Goal: Information Seeking & Learning: Learn about a topic

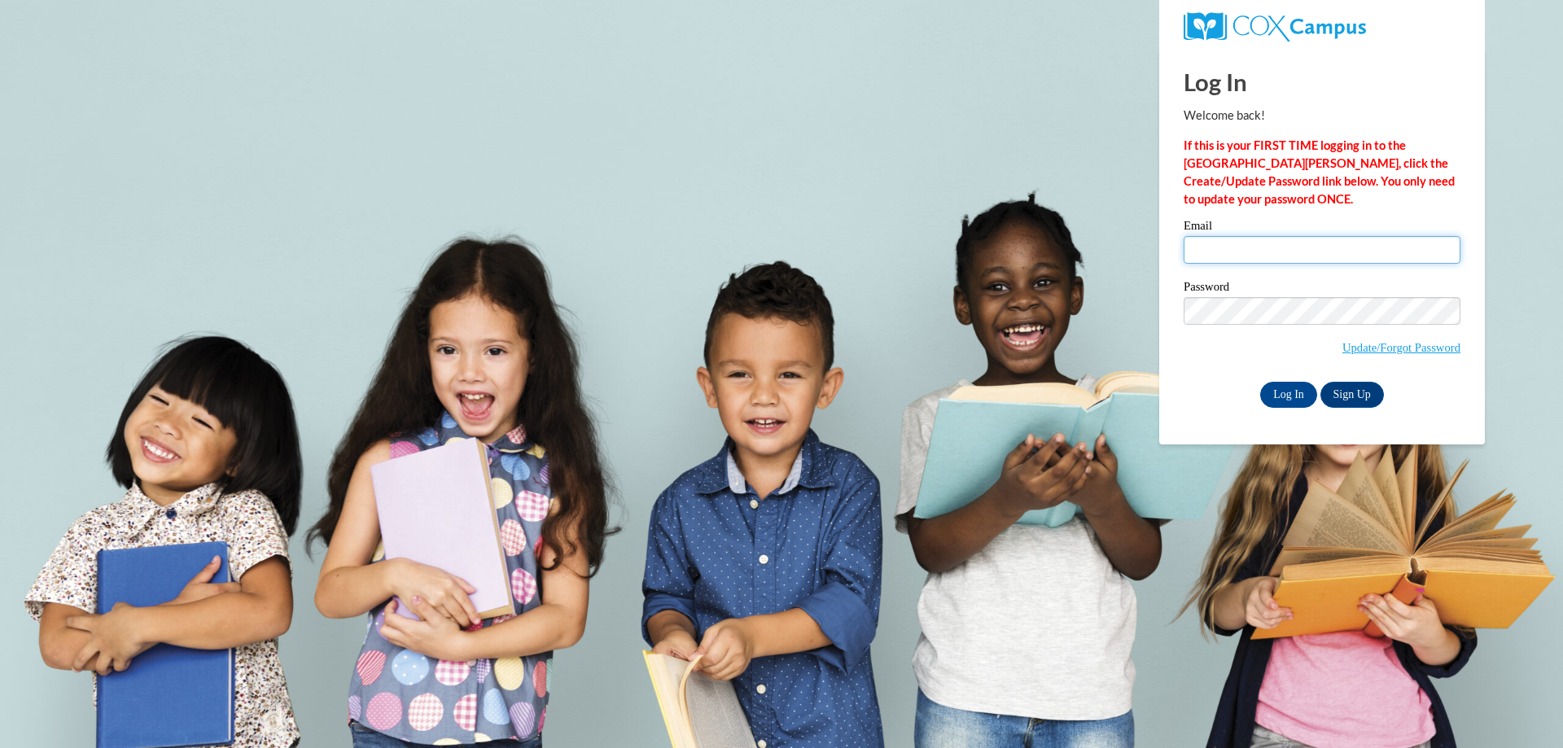
click at [1223, 243] on input "Email" at bounding box center [1321, 250] width 277 height 28
type input "clruss@northpanolaschools.org"
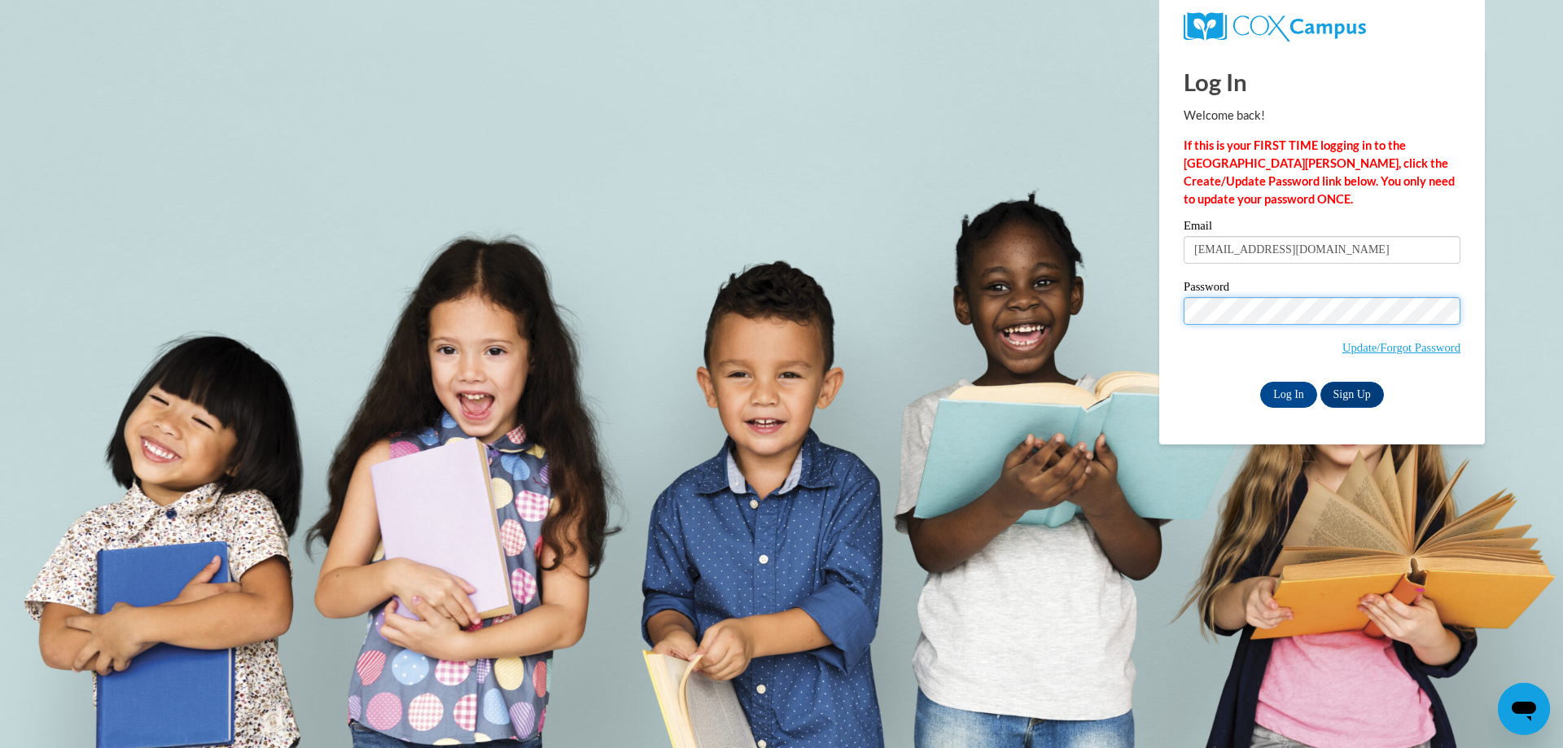
click at [1260, 382] on input "Log In" at bounding box center [1288, 395] width 57 height 26
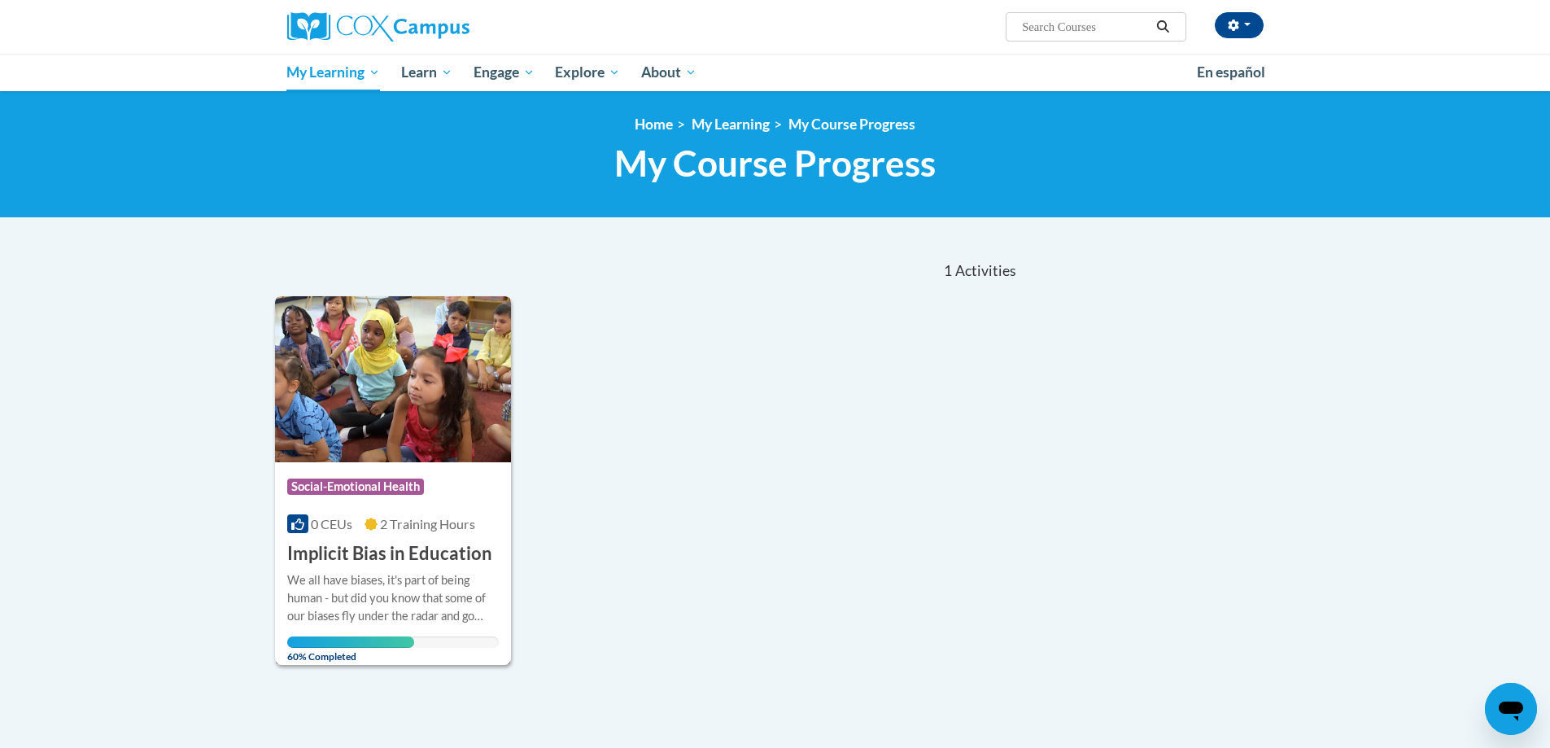
click at [418, 410] on img at bounding box center [393, 379] width 237 height 166
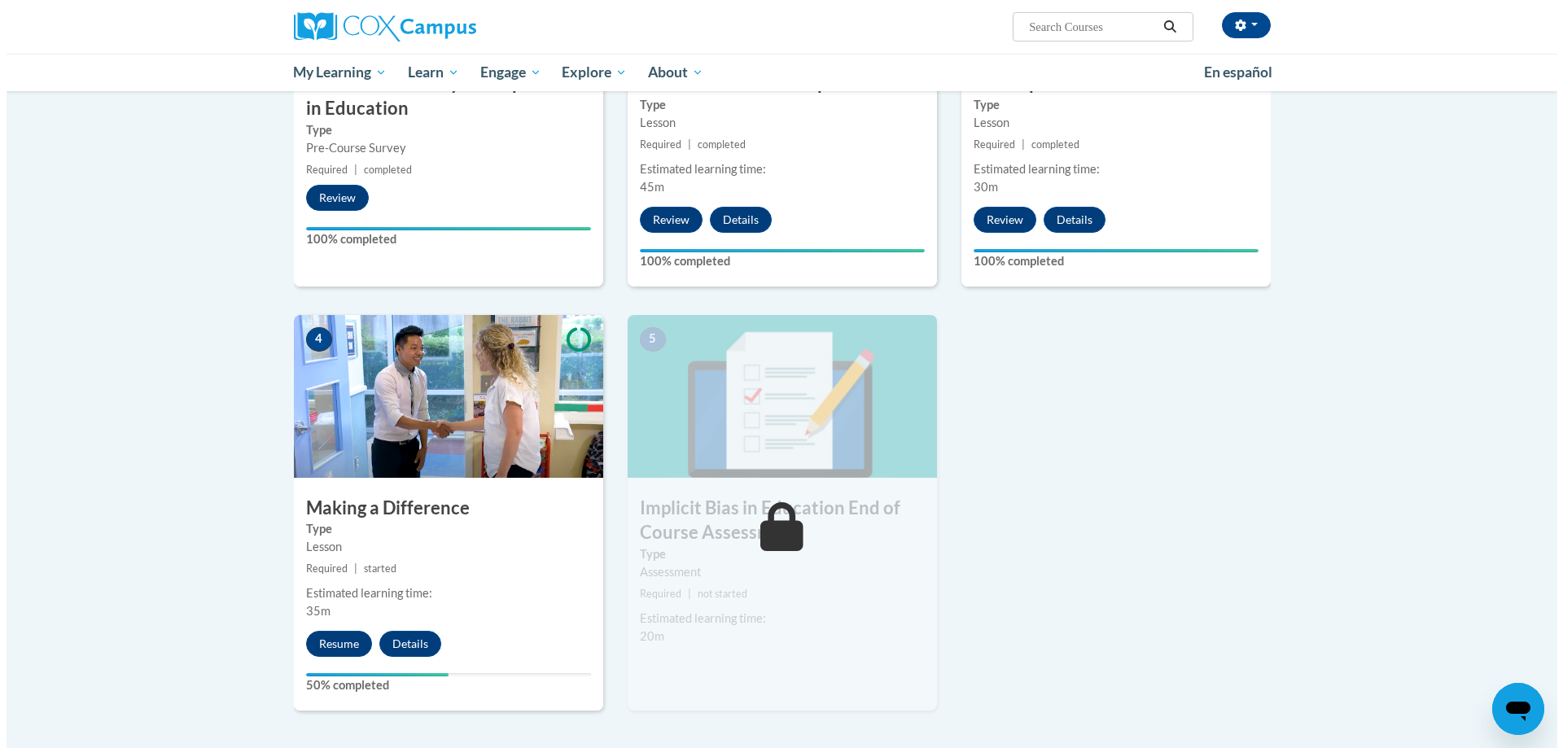
scroll to position [570, 0]
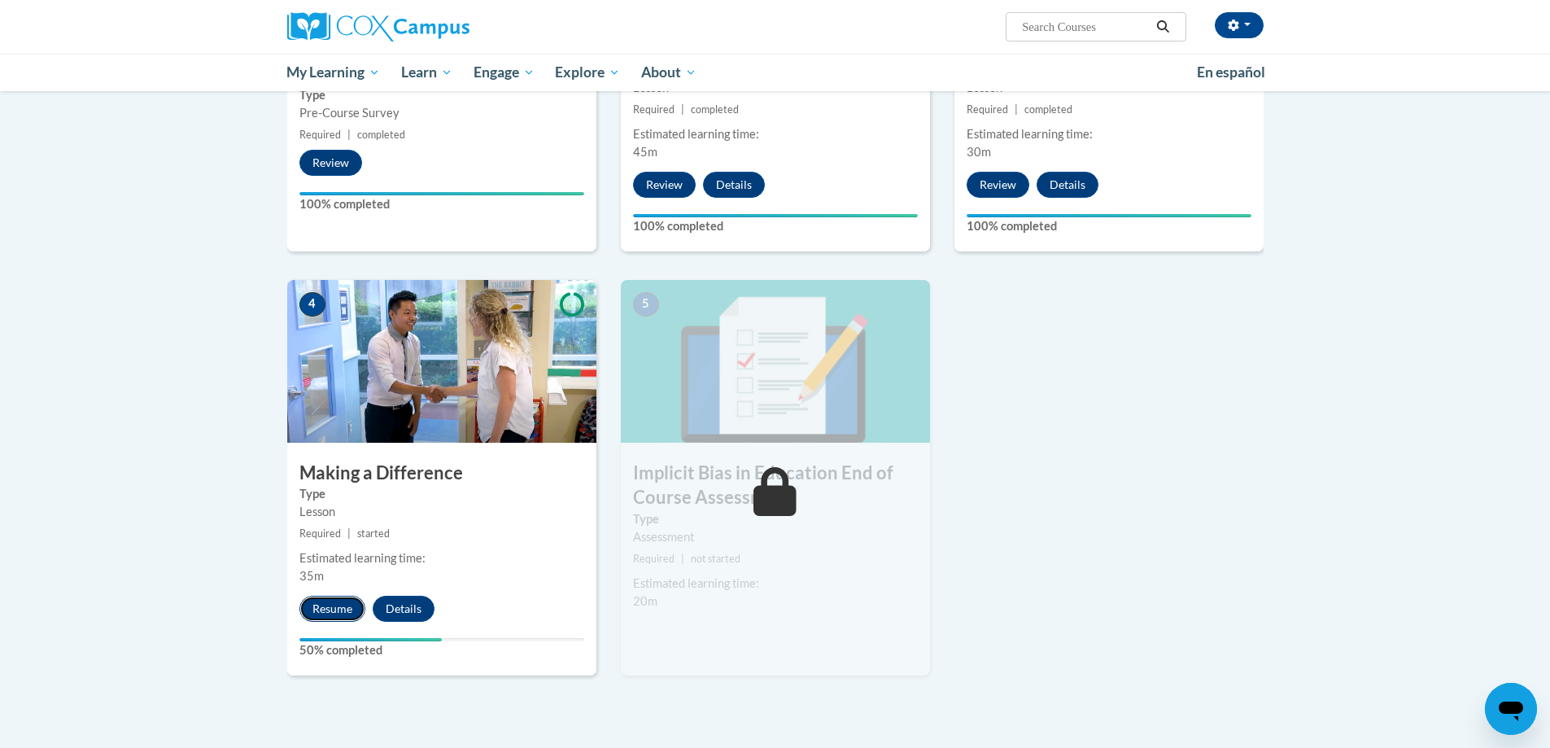
click at [348, 601] on button "Resume" at bounding box center [333, 609] width 66 height 26
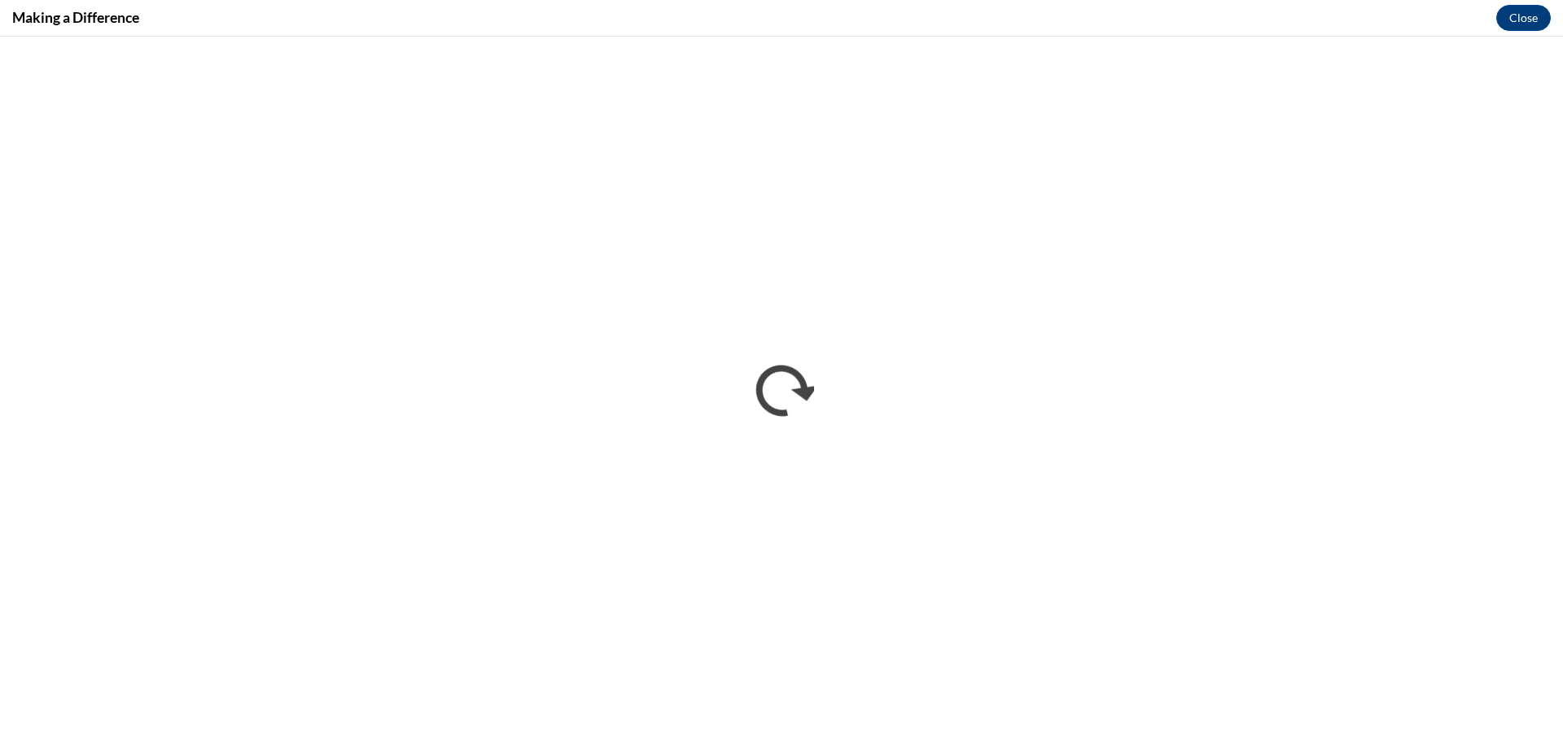
scroll to position [0, 0]
